Goal: Information Seeking & Learning: Learn about a topic

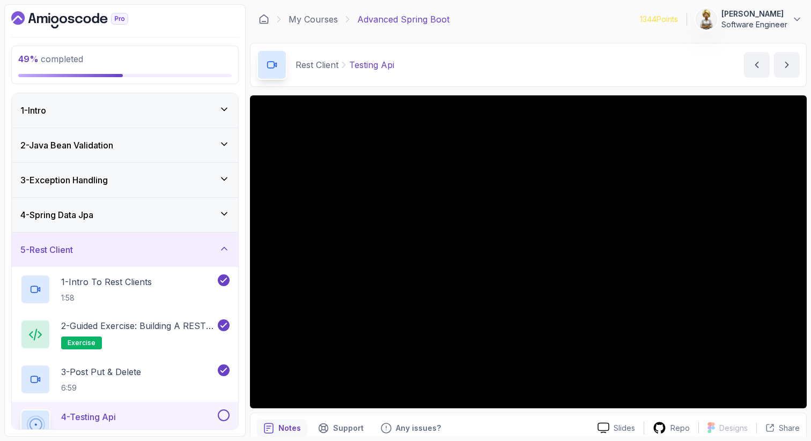
scroll to position [245, 0]
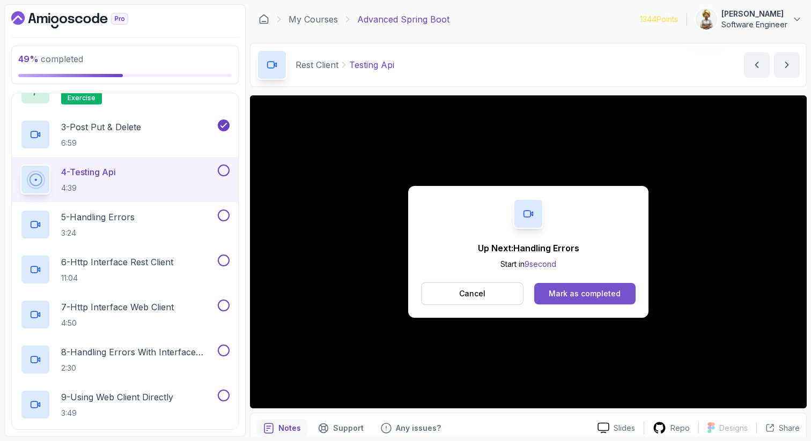
click at [571, 287] on button "Mark as completed" at bounding box center [584, 293] width 101 height 21
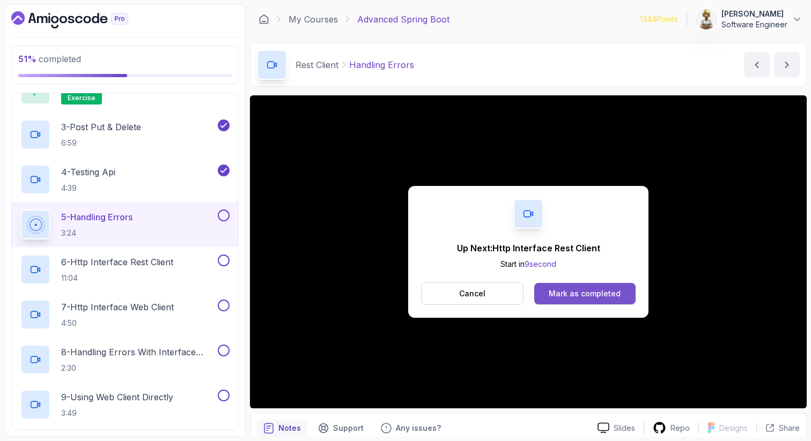
click at [605, 288] on button "Mark as completed" at bounding box center [584, 293] width 101 height 21
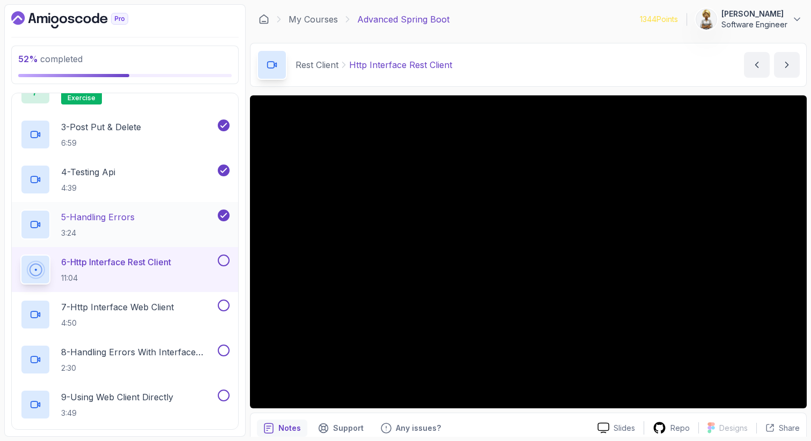
click at [159, 220] on div "5 - Handling Errors 3:24" at bounding box center [117, 225] width 195 height 30
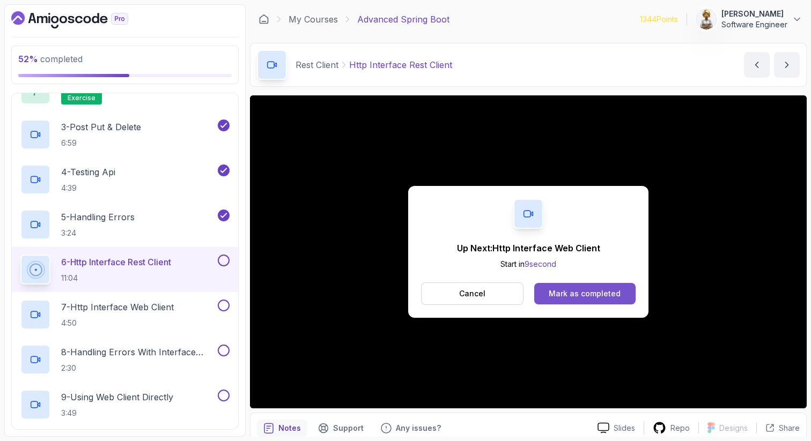
click at [605, 292] on div "Mark as completed" at bounding box center [584, 293] width 72 height 11
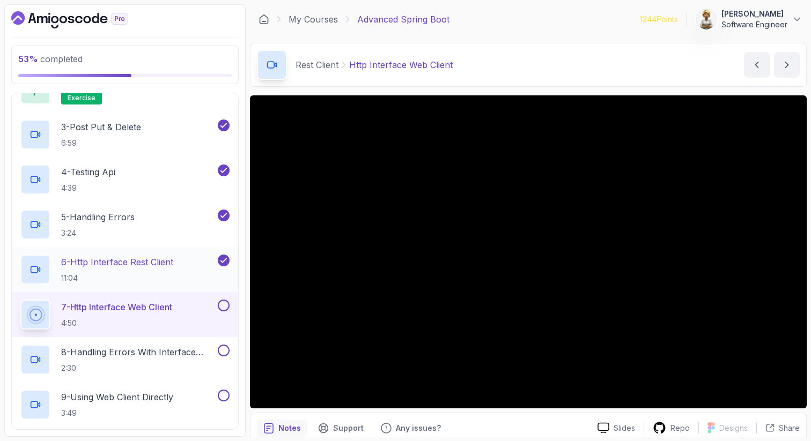
click at [129, 260] on p "6 - Http Interface Rest Client" at bounding box center [117, 262] width 112 height 13
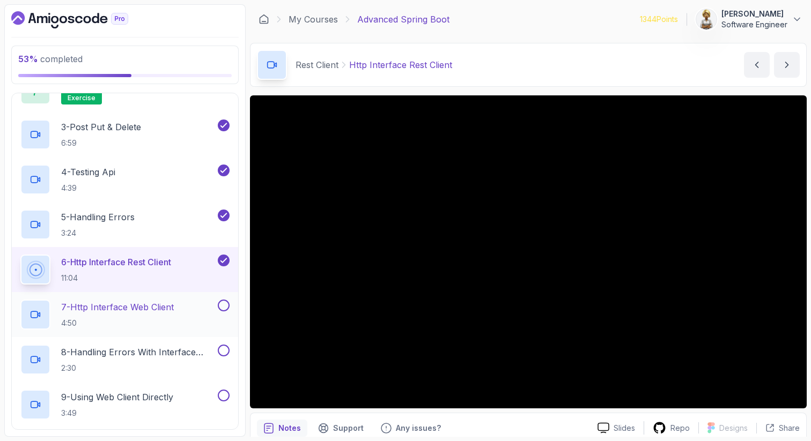
click at [95, 317] on h2 "7 - Http Interface Web Client 4:50" at bounding box center [117, 315] width 113 height 28
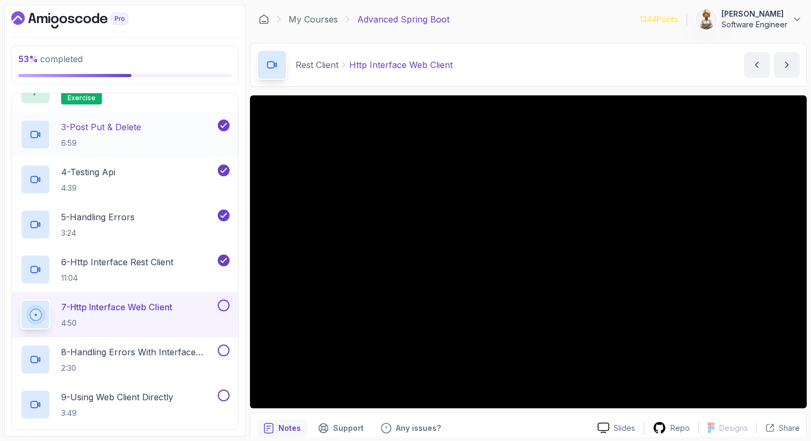
click at [155, 129] on div "3 - Post Put & Delete 6:59" at bounding box center [117, 135] width 195 height 30
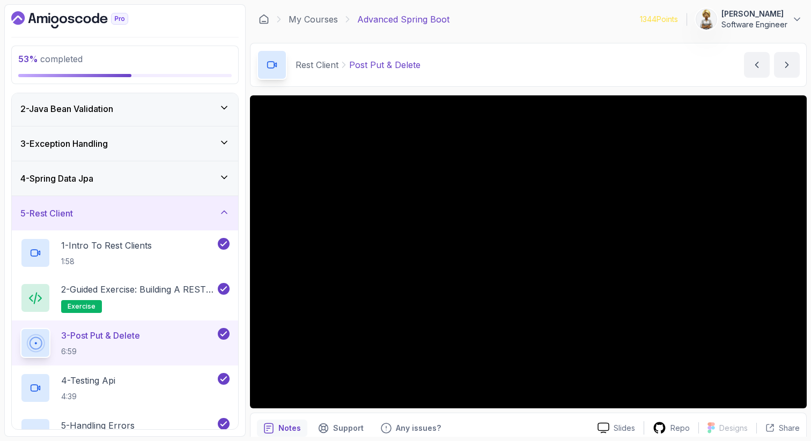
scroll to position [31, 0]
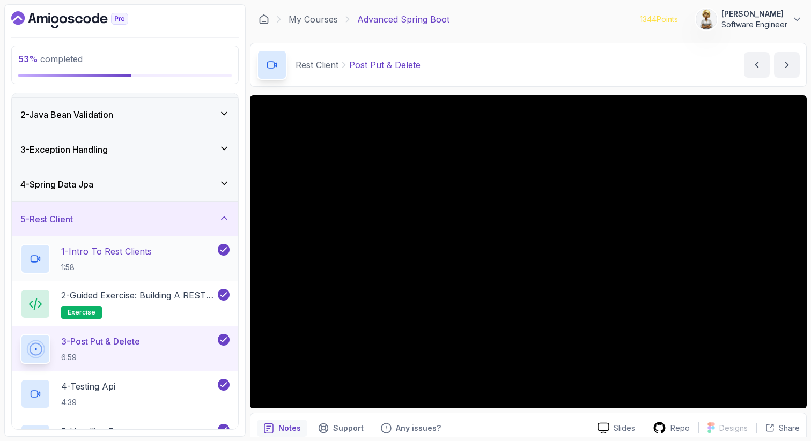
click at [129, 263] on p "1:58" at bounding box center [106, 267] width 91 height 11
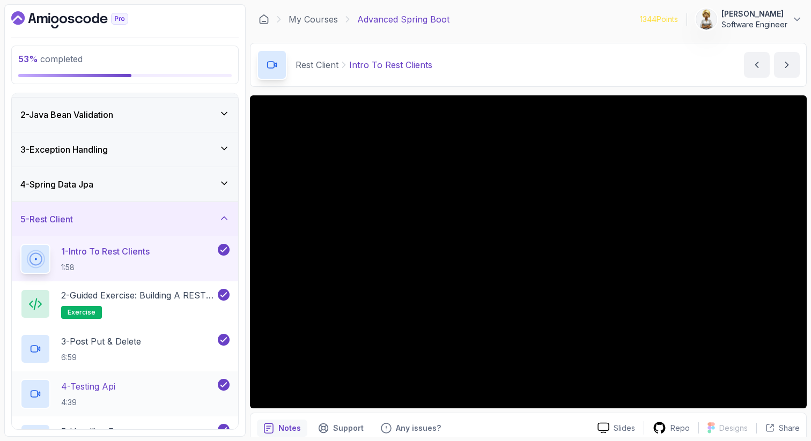
click at [134, 394] on div "4 - Testing Api 4:39" at bounding box center [117, 394] width 195 height 30
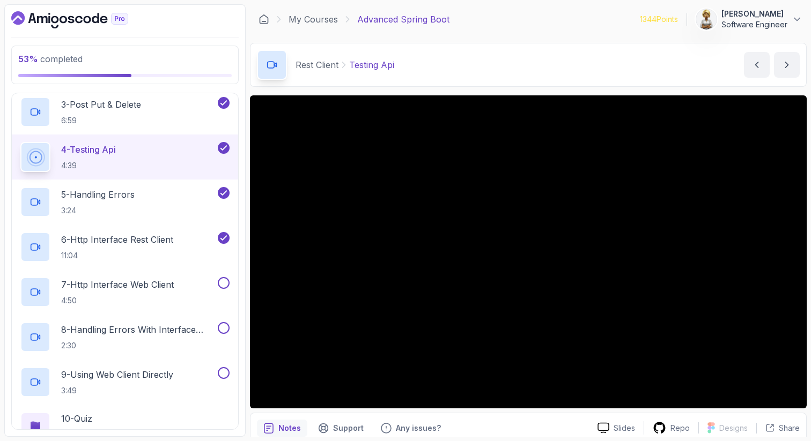
scroll to position [288, 0]
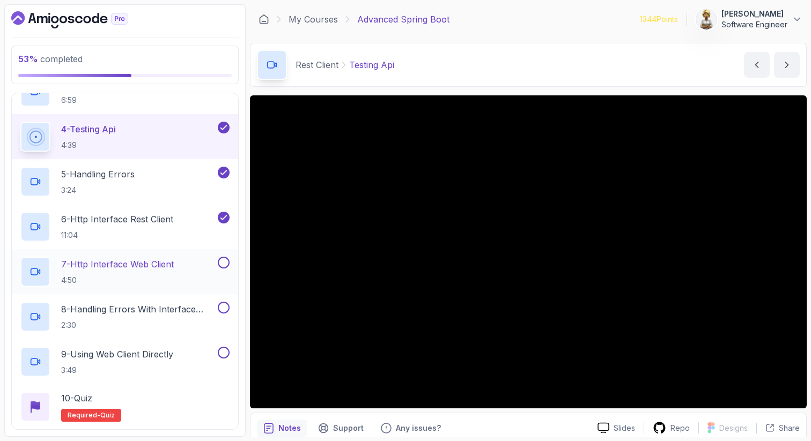
click at [152, 269] on p "7 - Http Interface Web Client" at bounding box center [117, 264] width 113 height 13
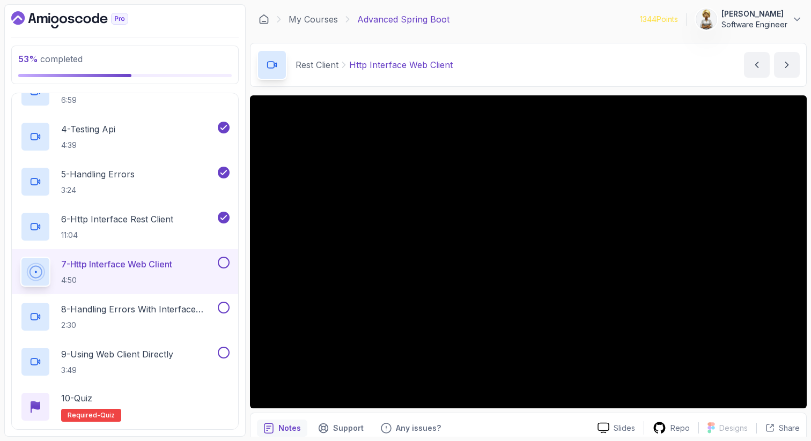
scroll to position [1, 0]
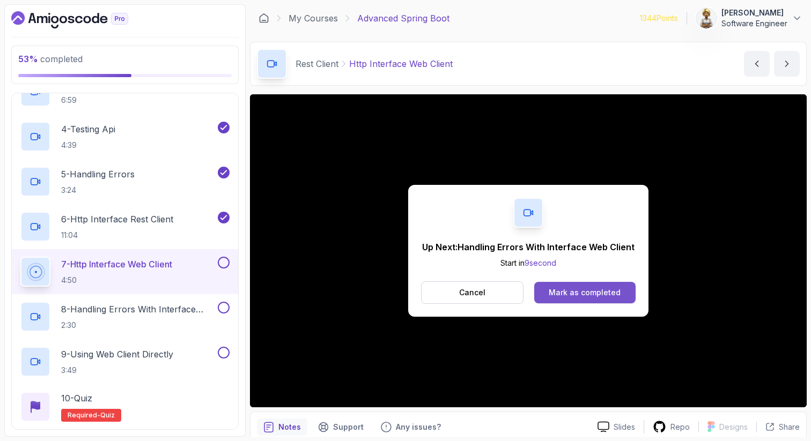
click at [571, 297] on div "Mark as completed" at bounding box center [584, 292] width 72 height 11
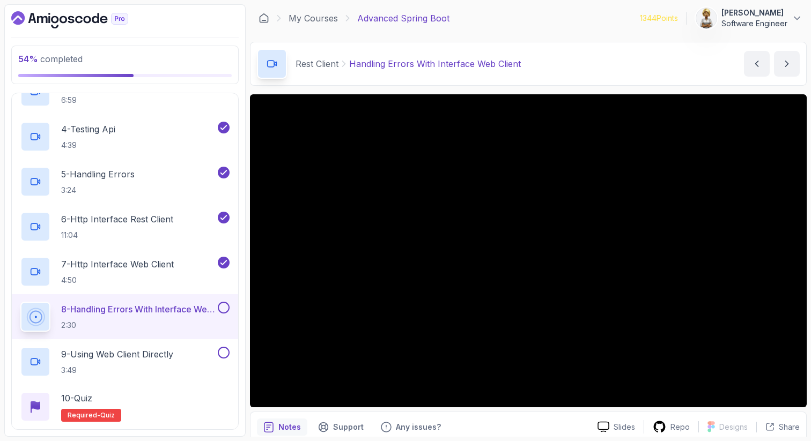
click at [136, 313] on p "8 - Handling Errors With Interface Web Client" at bounding box center [138, 309] width 154 height 13
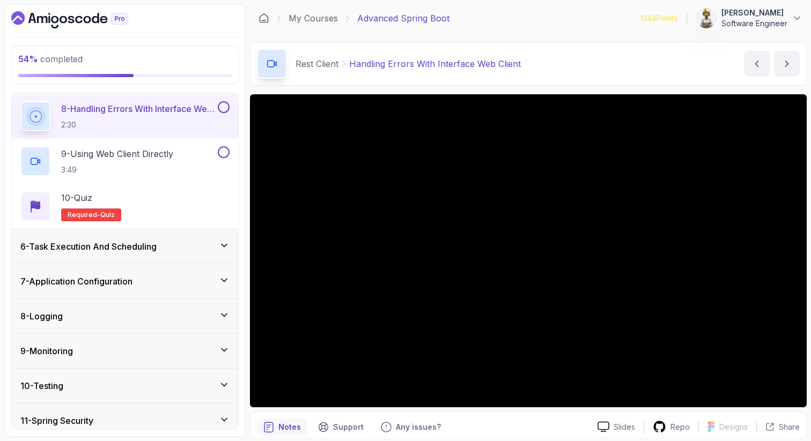
scroll to position [481, 0]
